Goal: Transaction & Acquisition: Purchase product/service

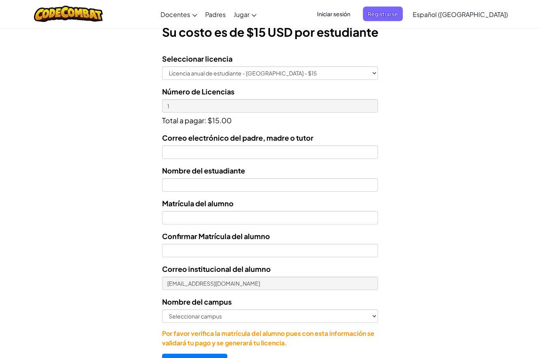
scroll to position [232, 0]
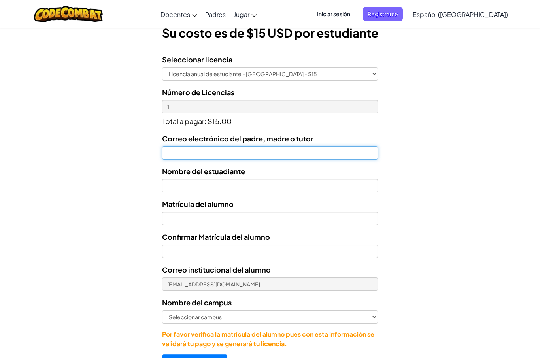
click at [357, 158] on input "Correo electrónico del padre, madre o tutor" at bounding box center [270, 152] width 216 height 13
type input "[EMAIL_ADDRESS][DOMAIN_NAME]"
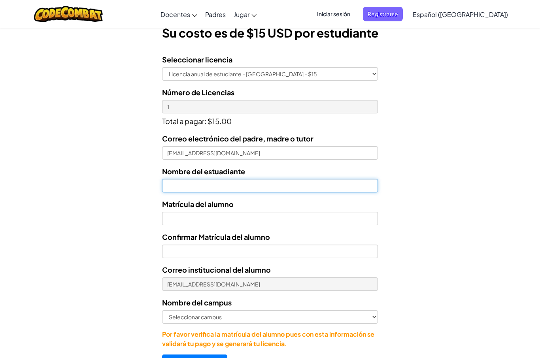
click at [322, 189] on input "text" at bounding box center [270, 185] width 216 height 13
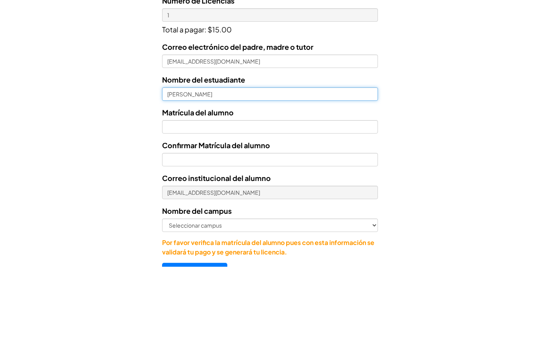
click at [312, 179] on input "[PERSON_NAME]" at bounding box center [270, 185] width 216 height 13
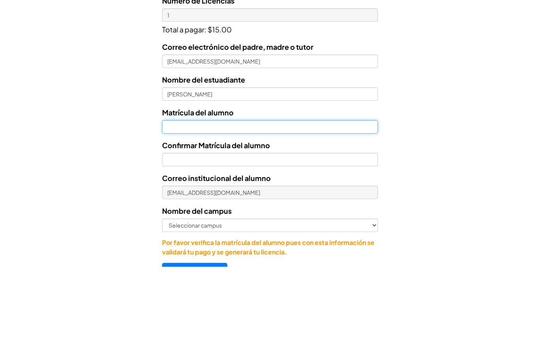
click at [276, 212] on input "Nombre del estuadiante" at bounding box center [270, 218] width 216 height 13
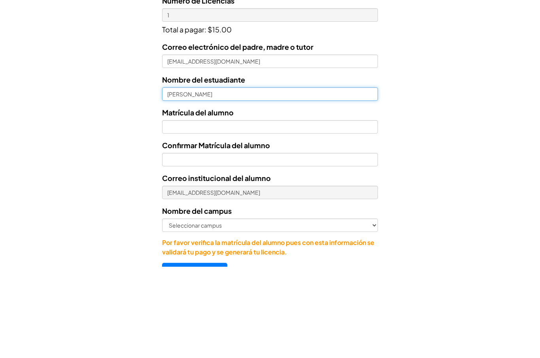
click at [281, 179] on input "[PERSON_NAME]" at bounding box center [270, 185] width 216 height 13
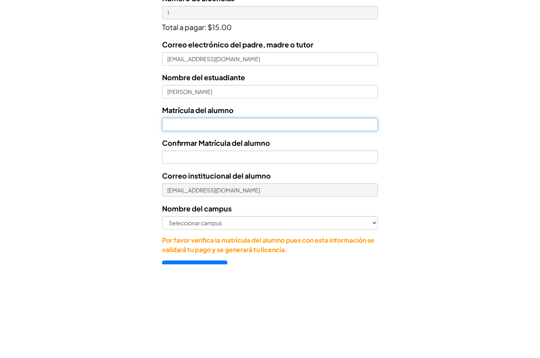
click at [293, 212] on input "Nombre del estuadiante" at bounding box center [270, 218] width 216 height 13
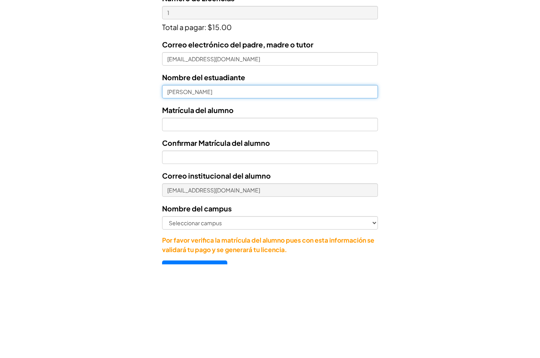
click at [229, 179] on input "[PERSON_NAME]" at bounding box center [270, 185] width 216 height 13
type input "[PERSON_NAME]"
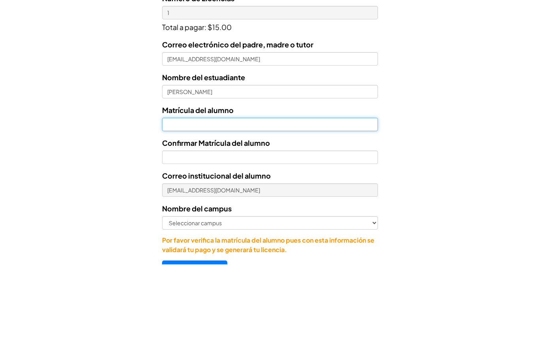
click at [295, 212] on input "Nombre del estuadiante" at bounding box center [270, 218] width 216 height 13
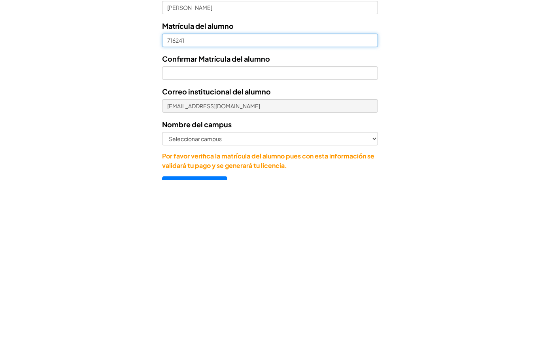
click at [240, 212] on input "716241" at bounding box center [270, 218] width 216 height 13
type input "7162341"
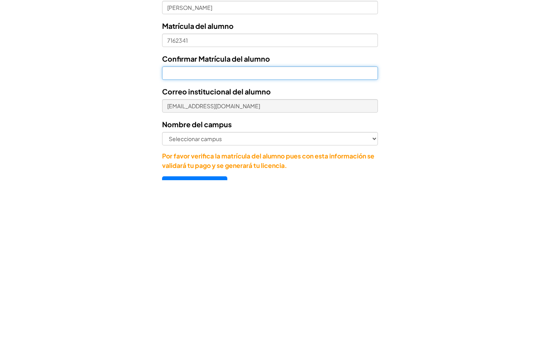
click at [253, 245] on input "Confirmar Matrícula del alumno" at bounding box center [270, 251] width 216 height 13
type input "7"
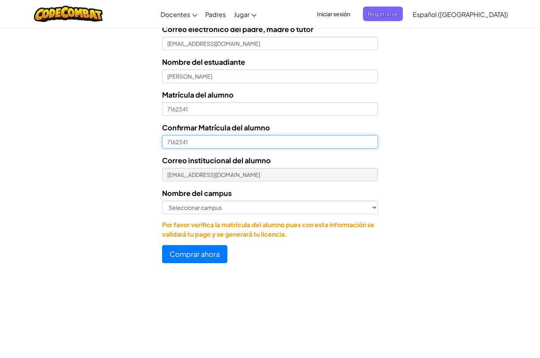
type input "7162341"
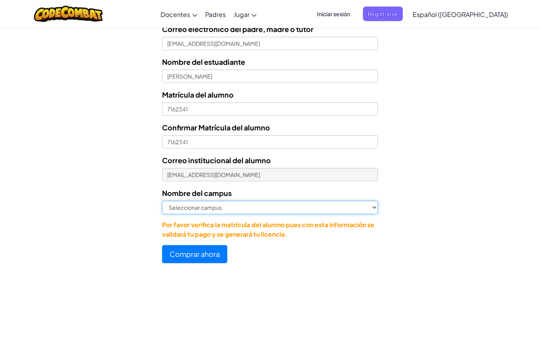
click at [371, 203] on select "Seleccionar campus [GEOGRAPHIC_DATA] Central [GEOGRAPHIC_DATA] [GEOGRAPHIC_DATA…" at bounding box center [270, 207] width 216 height 13
select select "Cumbres"
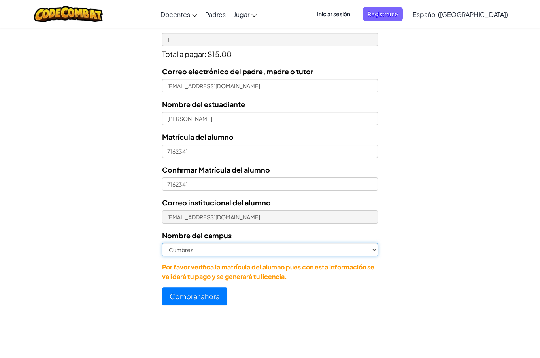
scroll to position [299, 0]
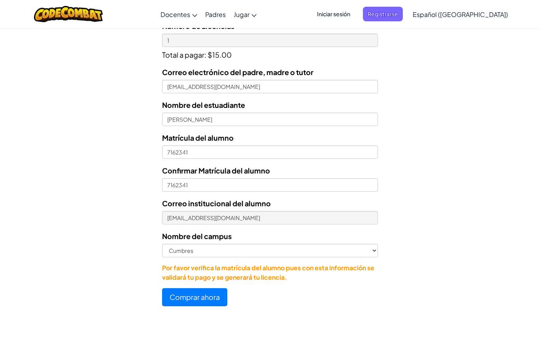
click at [202, 298] on button "Comprar ahora" at bounding box center [194, 297] width 65 height 18
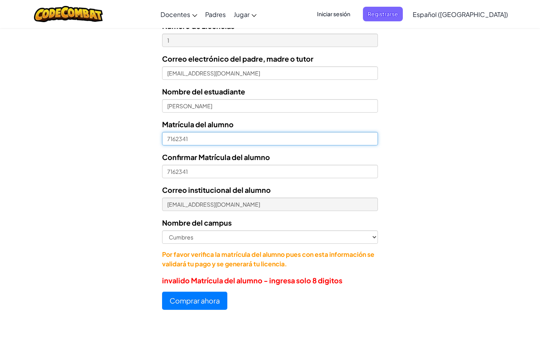
click at [168, 142] on input "7162341" at bounding box center [270, 138] width 216 height 13
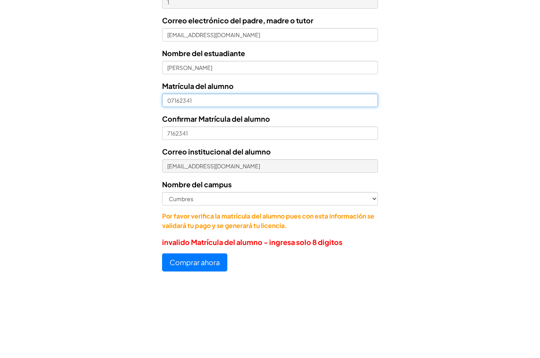
type input "07162341"
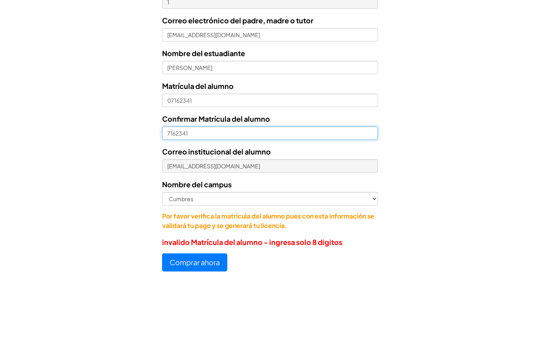
click at [163, 165] on input "7162341" at bounding box center [270, 171] width 216 height 13
click at [158, 132] on form "Seleccionar licencia Licencia anual de estudiante - [GEOGRAPHIC_DATA] - $15 Núm…" at bounding box center [189, 145] width 378 height 329
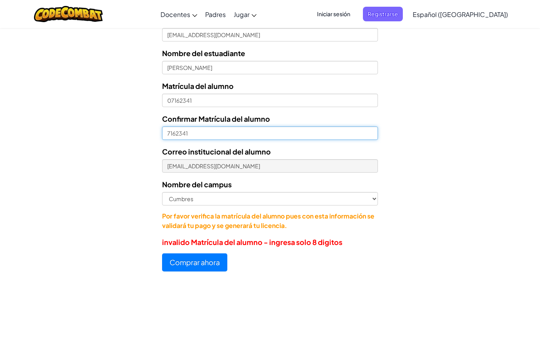
click at [166, 134] on input "7162341" at bounding box center [270, 133] width 216 height 13
type input "07162341"
click at [211, 262] on button "Comprar ahora" at bounding box center [194, 262] width 65 height 18
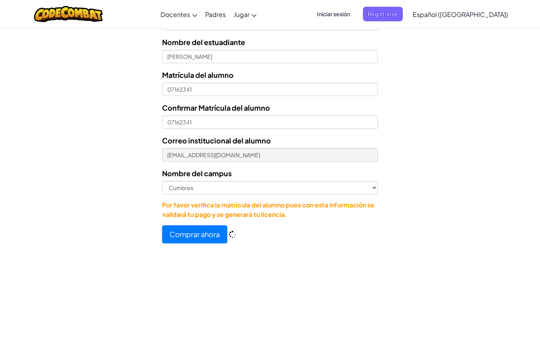
scroll to position [364, 0]
